Goal: Information Seeking & Learning: Learn about a topic

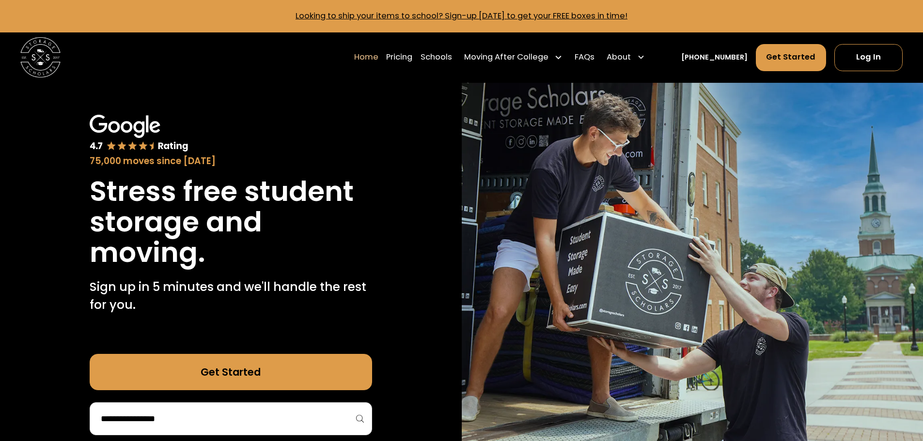
click at [269, 429] on div at bounding box center [231, 419] width 283 height 33
click at [259, 417] on input "search" at bounding box center [231, 419] width 262 height 16
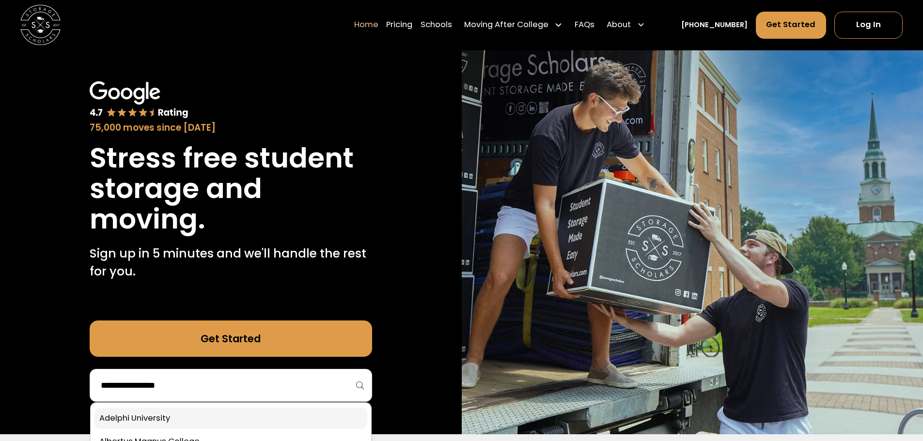
scroll to position [97, 0]
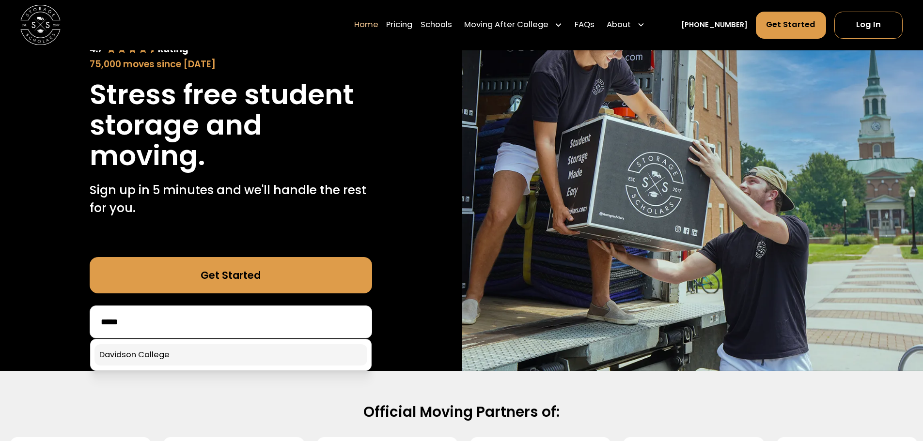
type input "*****"
click at [254, 357] on link at bounding box center [230, 355] width 273 height 21
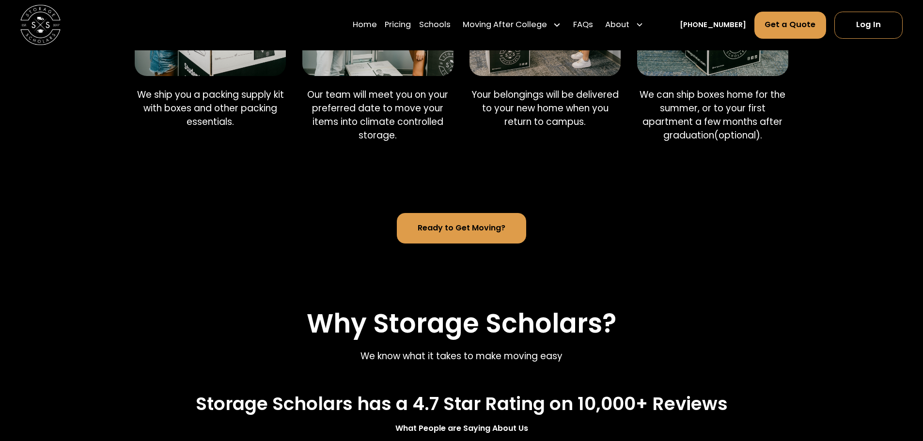
scroll to position [727, 0]
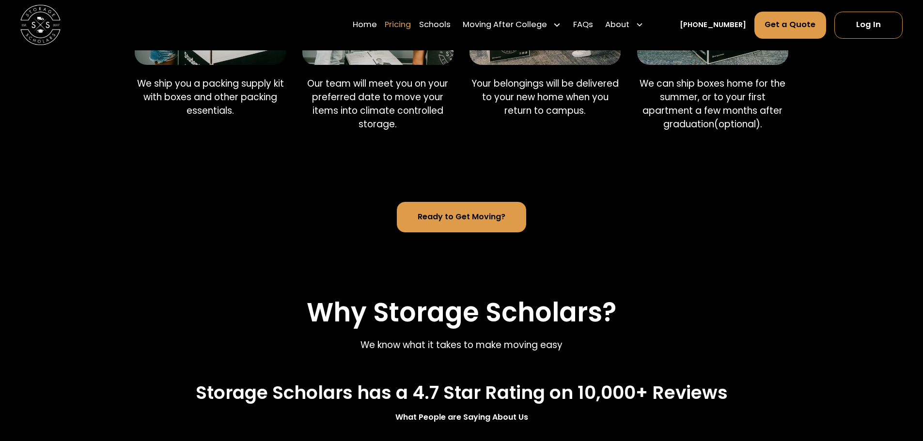
click at [409, 26] on link "Pricing" at bounding box center [398, 25] width 26 height 28
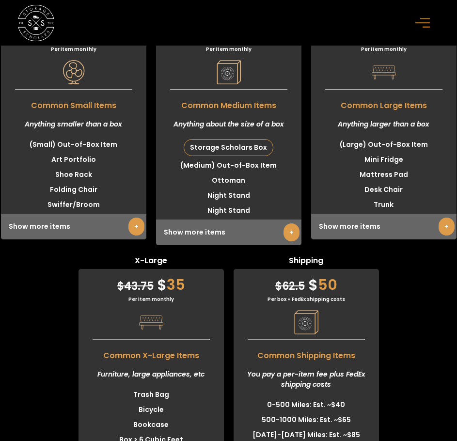
scroll to position [2875, 0]
